Goal: Navigation & Orientation: Find specific page/section

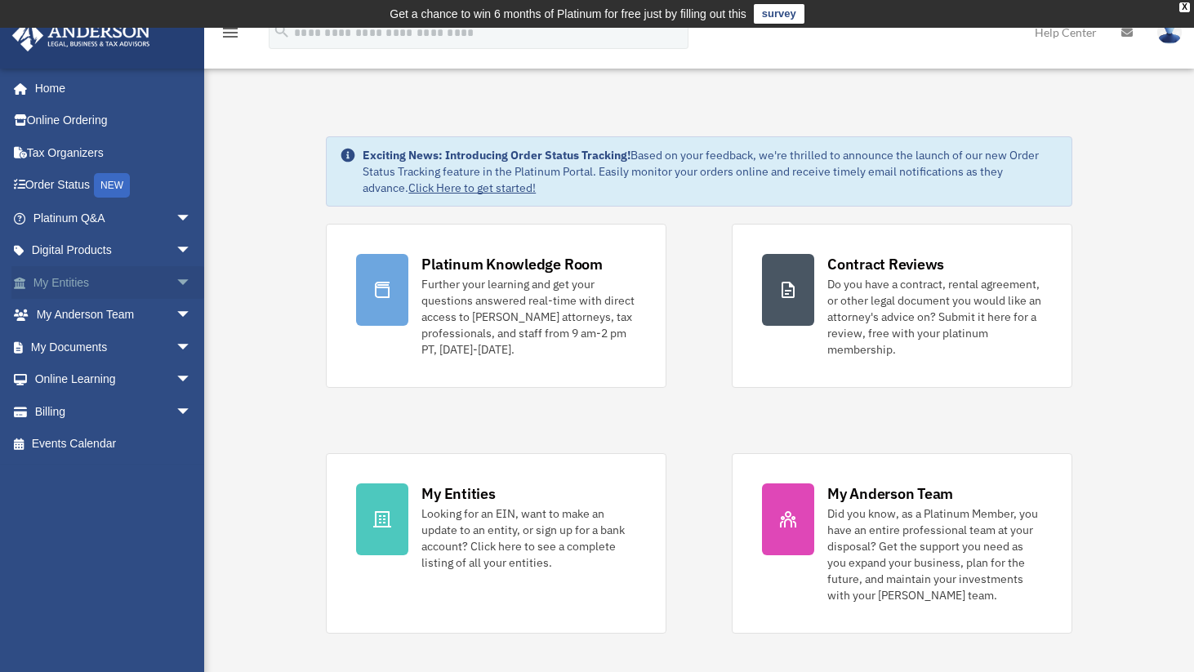
click at [112, 292] on link "My Entities arrow_drop_down" at bounding box center [113, 282] width 205 height 33
click at [176, 286] on span "arrow_drop_down" at bounding box center [192, 282] width 33 height 33
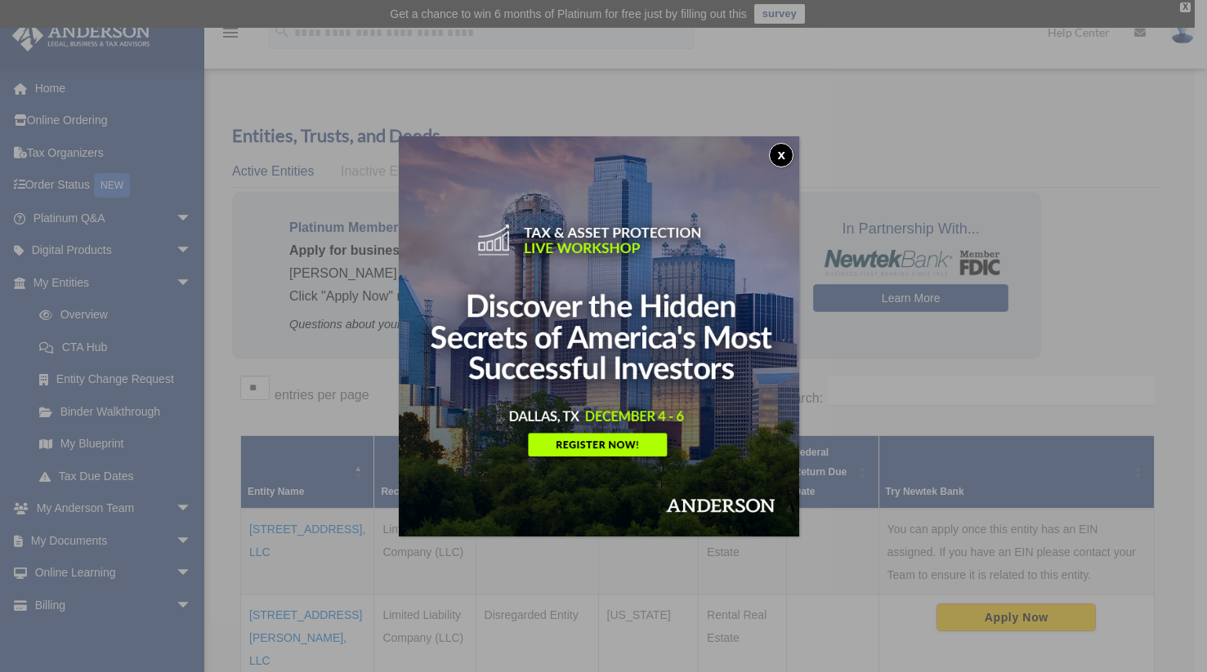
click at [785, 160] on button "x" at bounding box center [781, 155] width 25 height 25
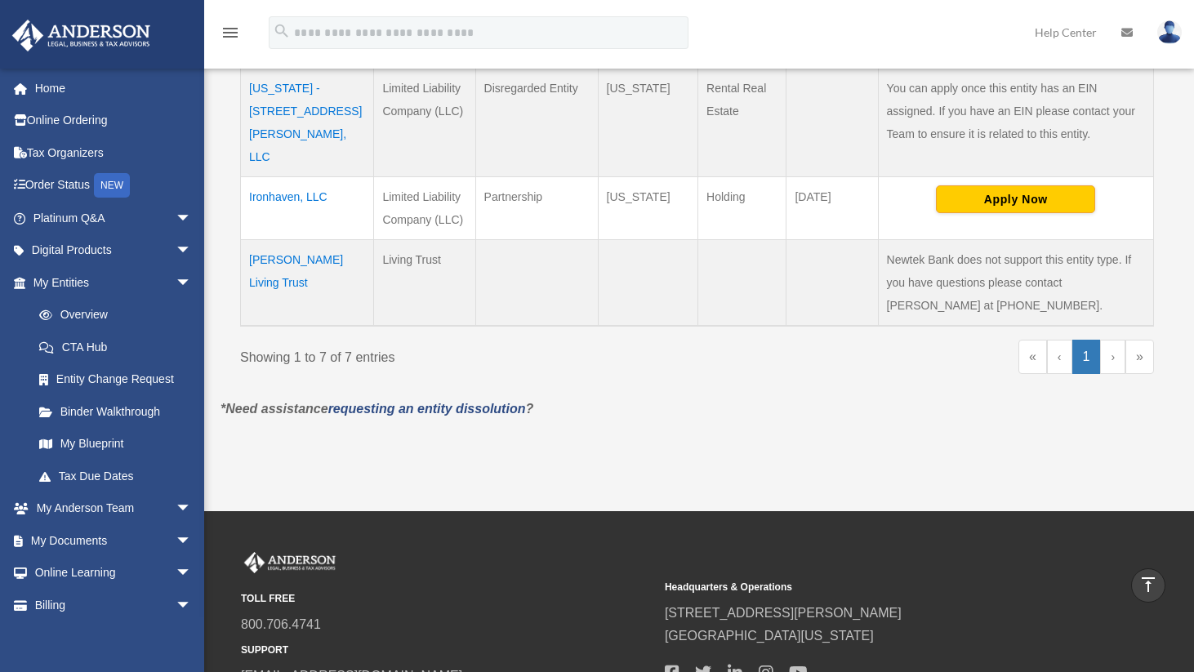
scroll to position [759, 0]
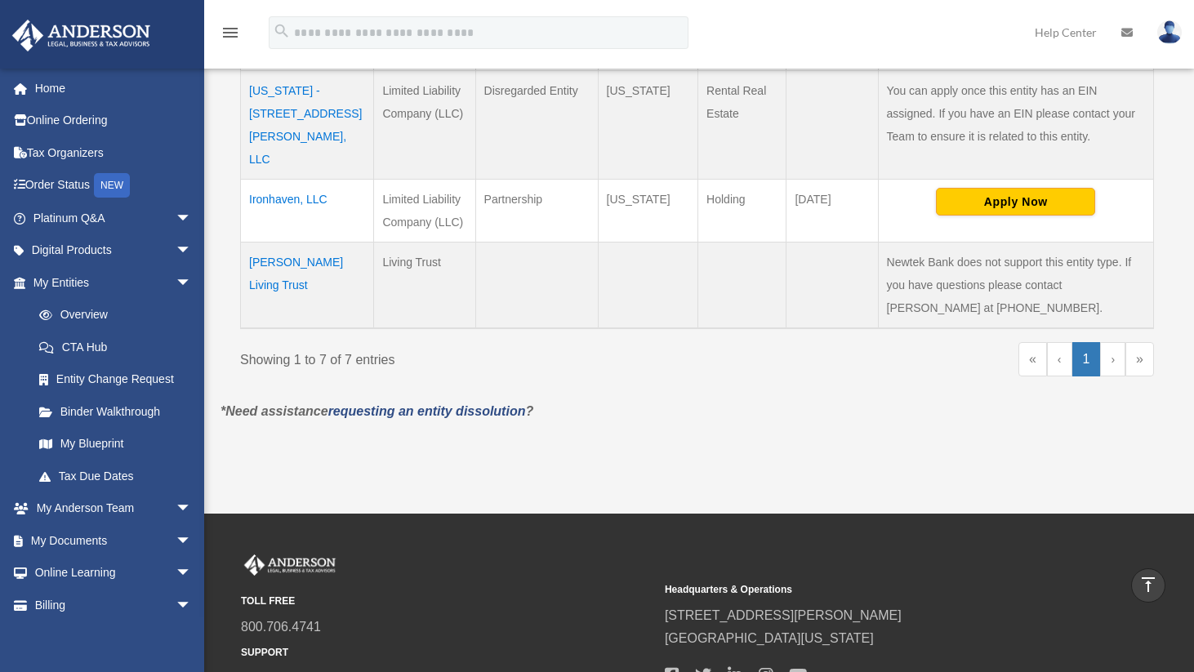
click at [1114, 342] on link "›" at bounding box center [1113, 359] width 25 height 34
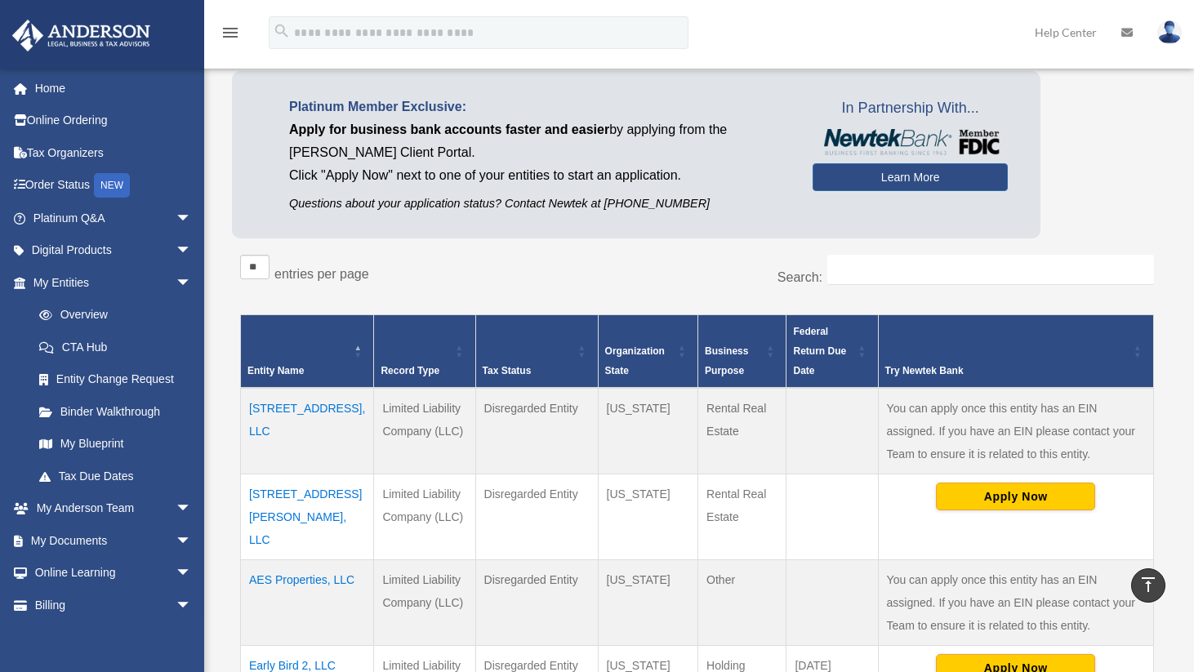
scroll to position [38, 0]
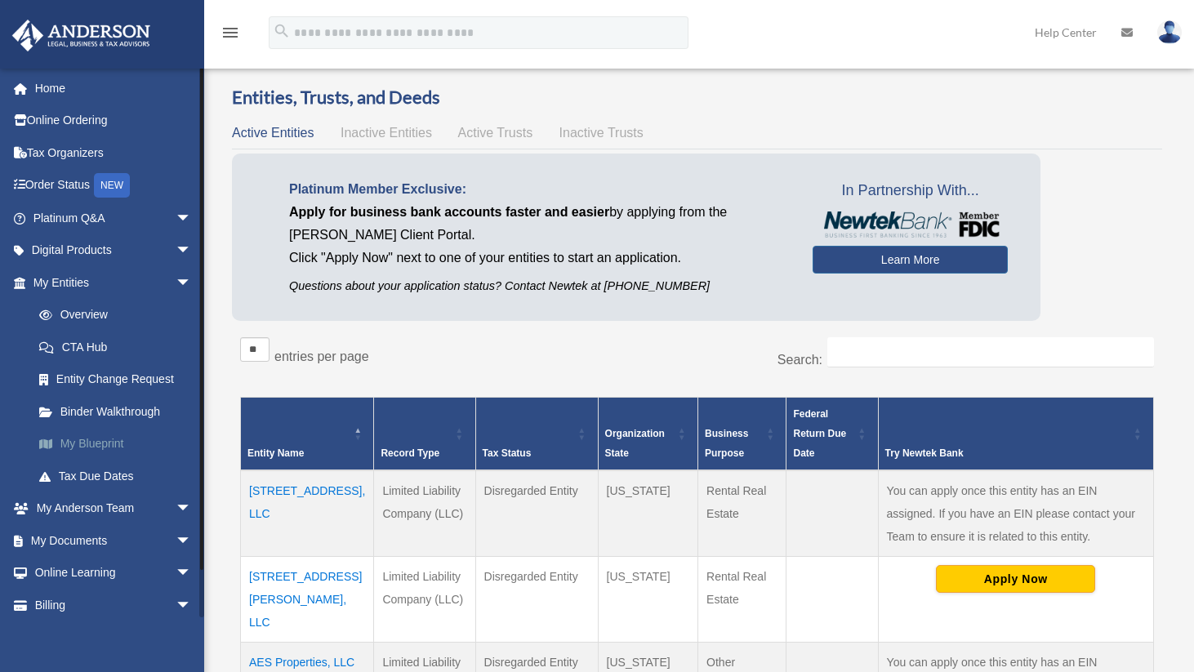
click at [107, 438] on link "My Blueprint" at bounding box center [120, 444] width 194 height 33
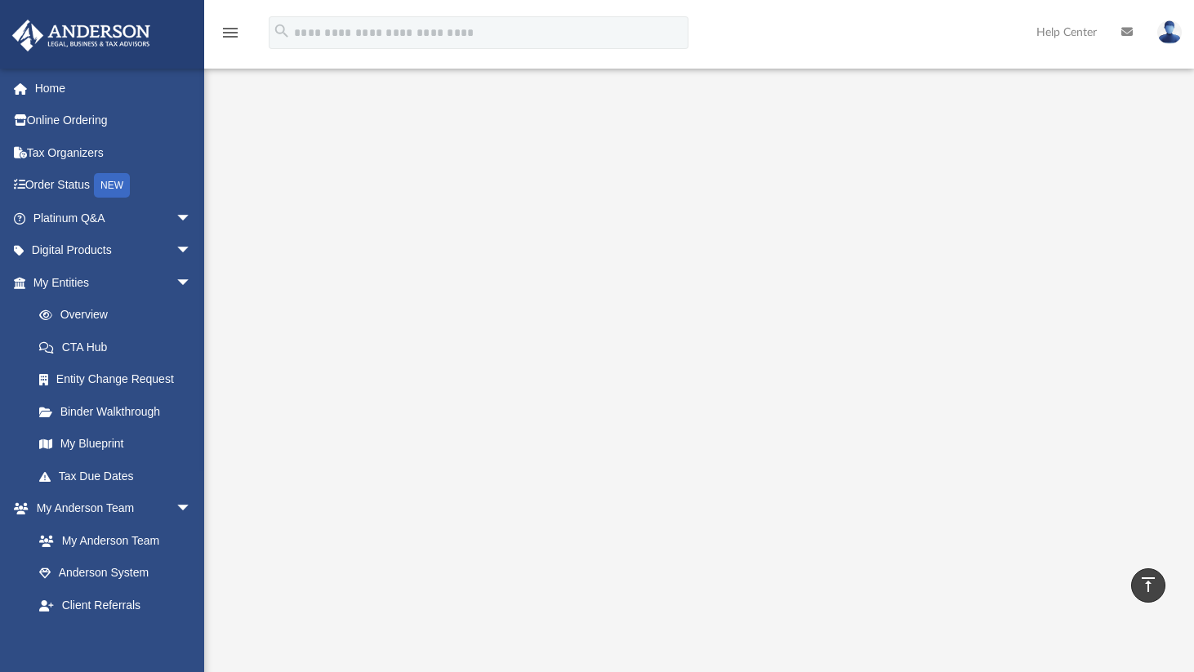
scroll to position [78, 0]
click at [49, 91] on link "Home" at bounding box center [113, 88] width 205 height 33
